Goal: Entertainment & Leisure: Consume media (video, audio)

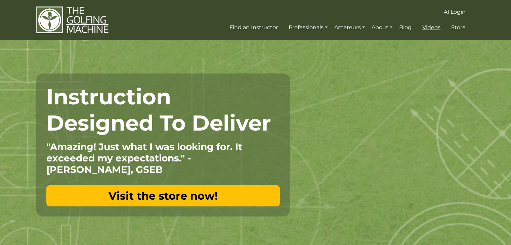
click at [432, 30] on span "Videos" at bounding box center [432, 27] width 18 height 6
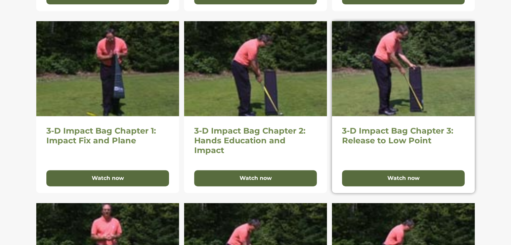
scroll to position [336, 0]
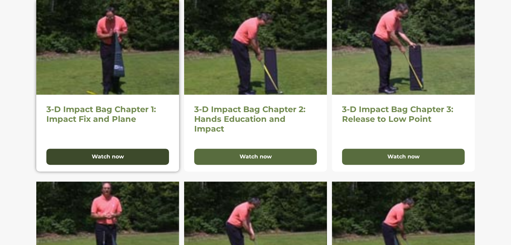
click at [152, 152] on button "Watch now" at bounding box center [107, 157] width 123 height 16
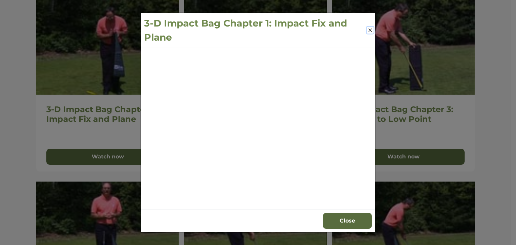
click at [371, 30] on button "Close" at bounding box center [370, 30] width 7 height 7
